Goal: Task Accomplishment & Management: Complete application form

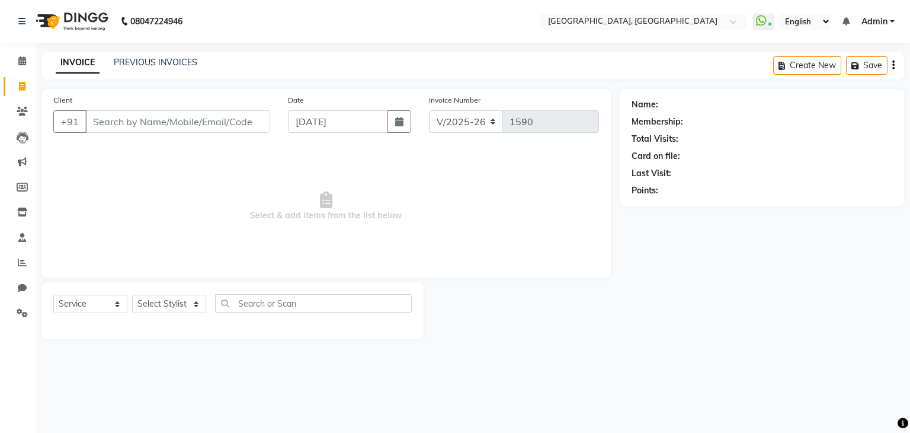
select select "6682"
select select "service"
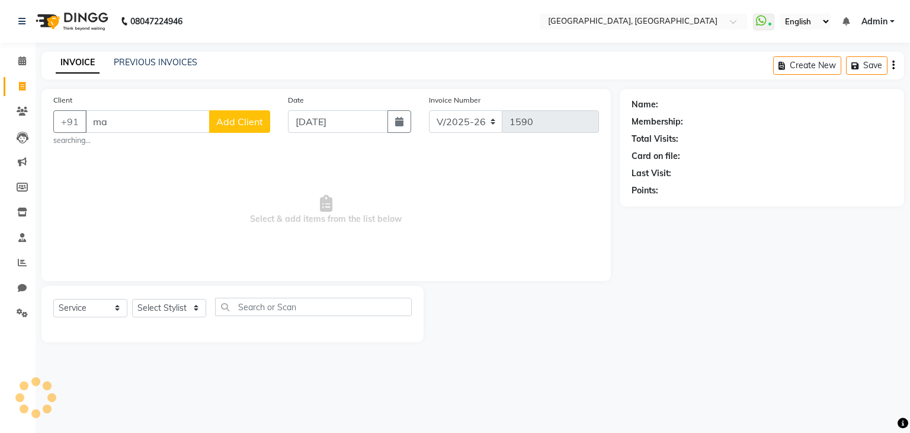
type input "m"
type input "7495026725"
click at [226, 127] on span "Add Client" at bounding box center [239, 122] width 47 height 12
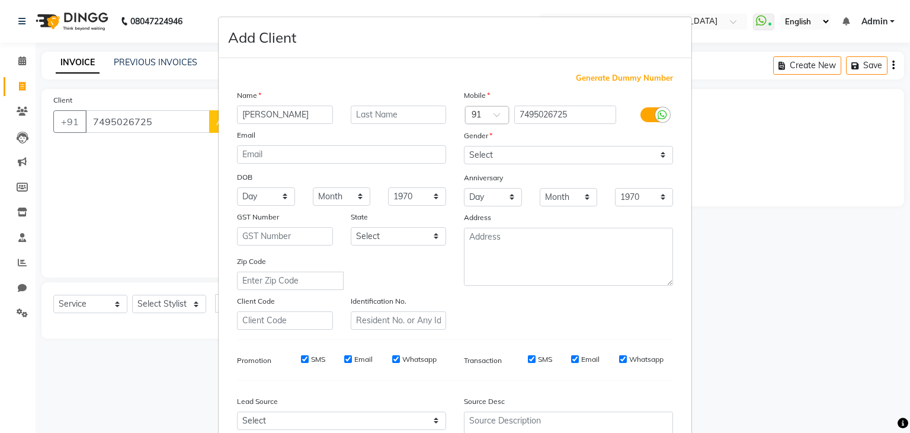
type input "[PERSON_NAME]"
click at [376, 111] on input "text" at bounding box center [399, 114] width 96 height 18
type input "[PERSON_NAME]"
click at [538, 161] on select "Select [DEMOGRAPHIC_DATA] [DEMOGRAPHIC_DATA] Other Prefer Not To Say" at bounding box center [568, 155] width 209 height 18
select select "[DEMOGRAPHIC_DATA]"
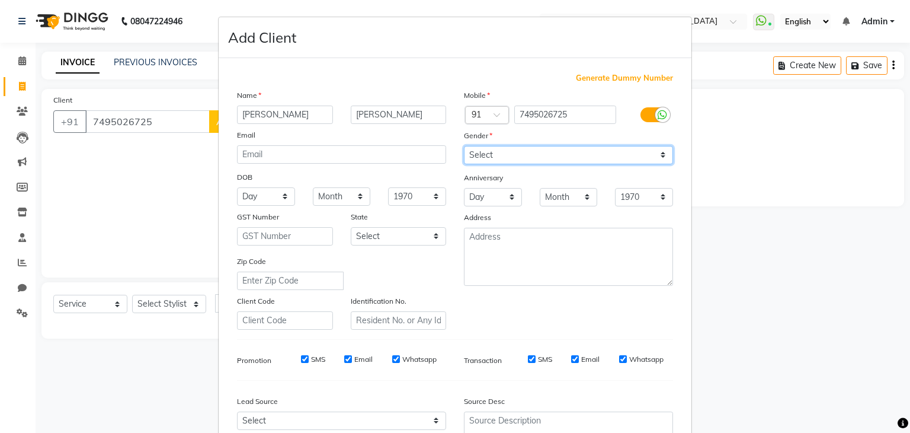
click at [464, 146] on select "Select [DEMOGRAPHIC_DATA] [DEMOGRAPHIC_DATA] Other Prefer Not To Say" at bounding box center [568, 155] width 209 height 18
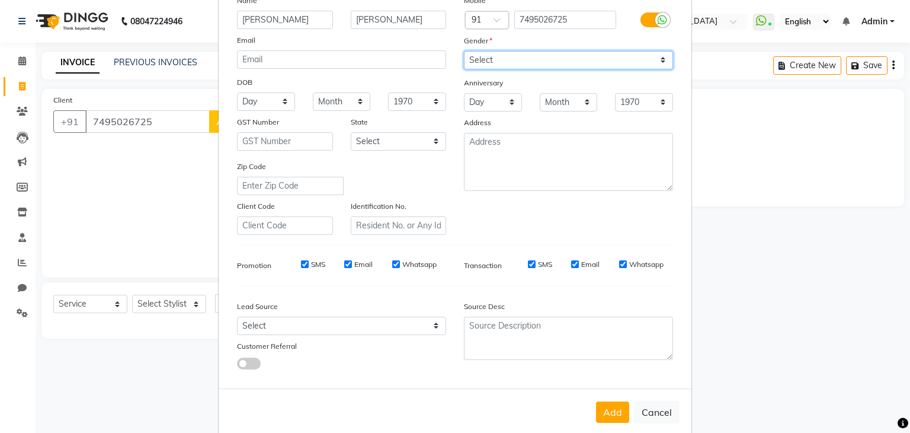
scroll to position [120, 0]
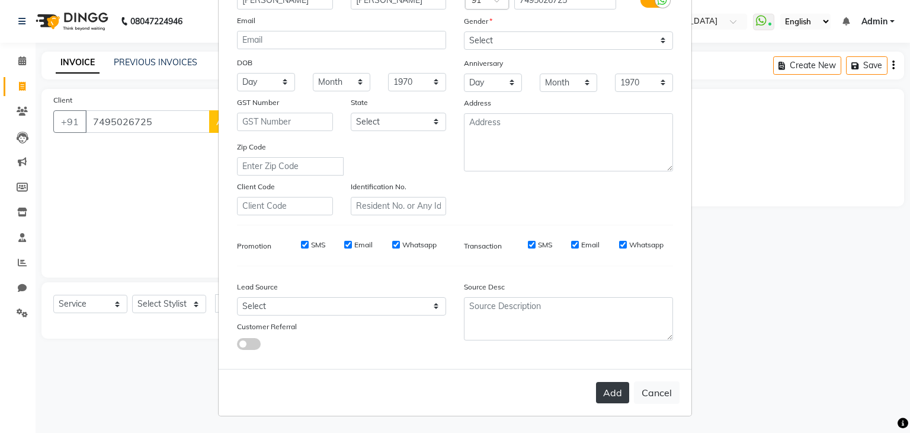
click at [598, 390] on button "Add" at bounding box center [612, 392] width 33 height 21
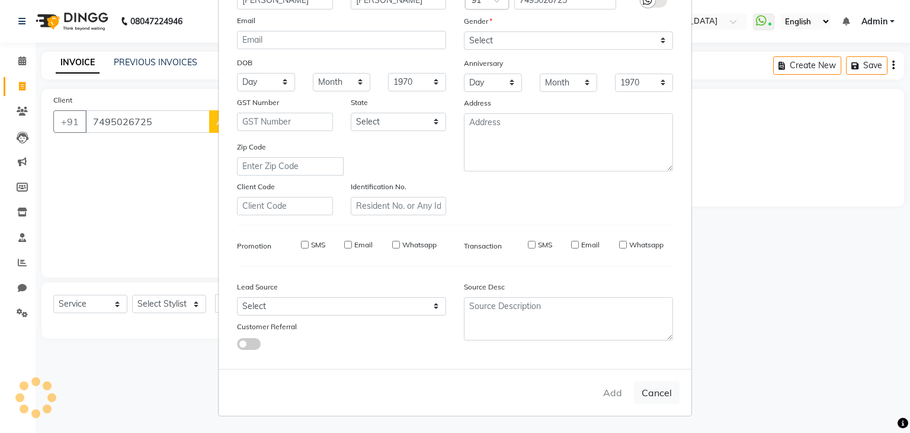
select select
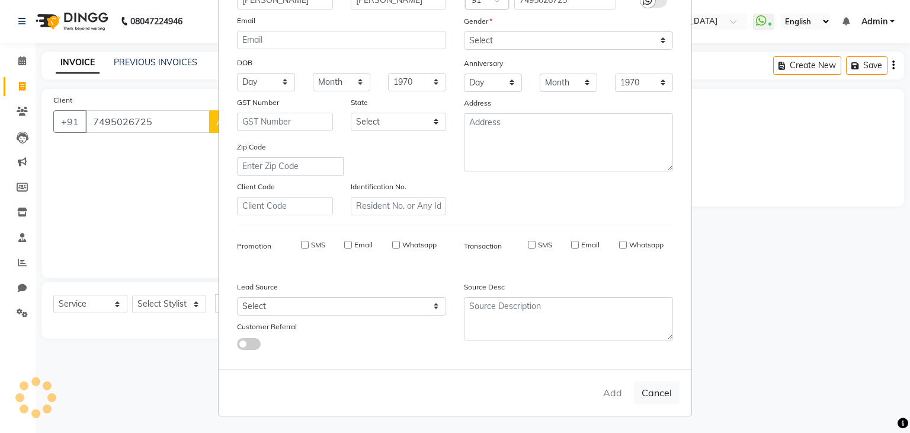
select select
checkbox input "false"
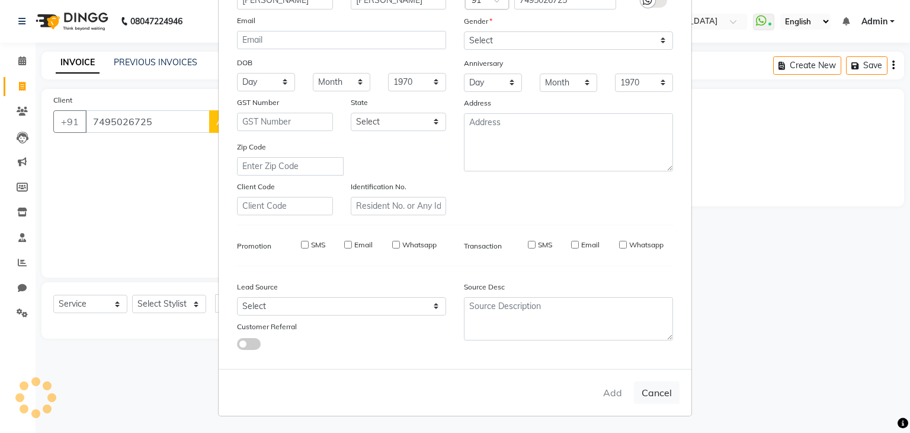
checkbox input "false"
